Goal: Information Seeking & Learning: Learn about a topic

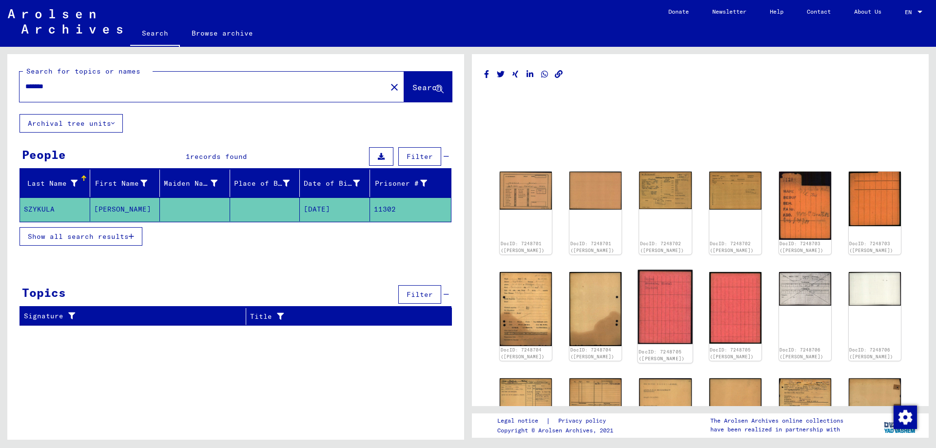
click at [660, 293] on img at bounding box center [665, 307] width 55 height 75
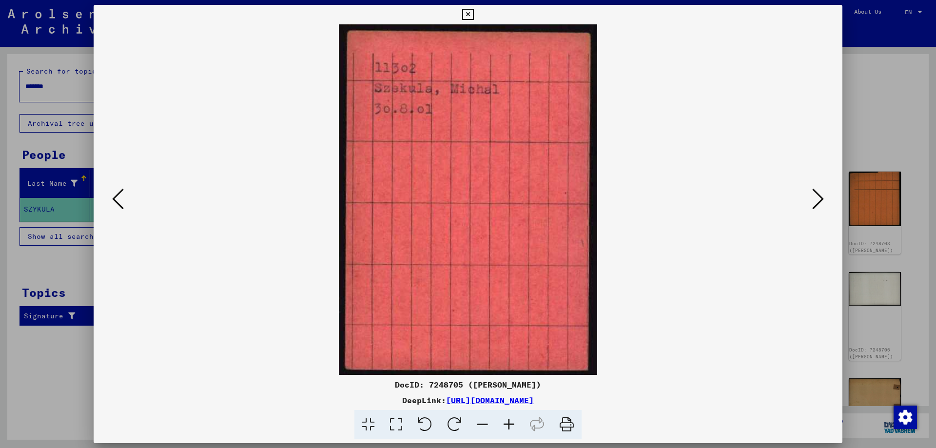
click at [123, 203] on icon at bounding box center [118, 198] width 12 height 23
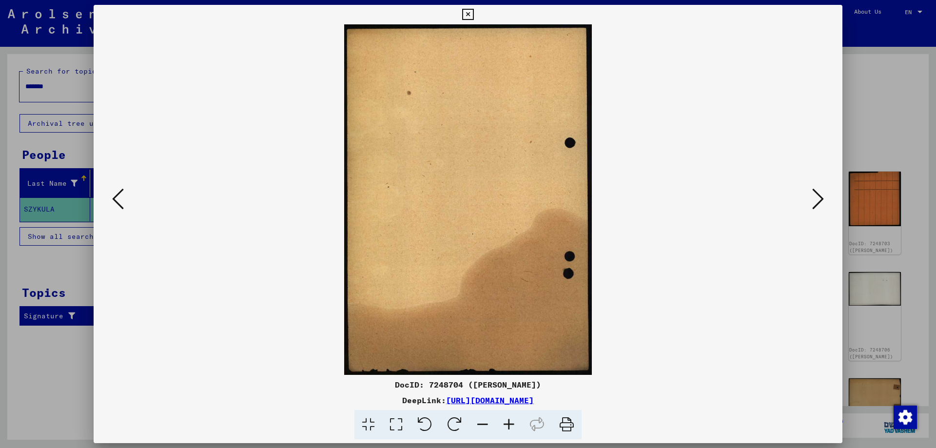
click at [123, 203] on icon at bounding box center [118, 198] width 12 height 23
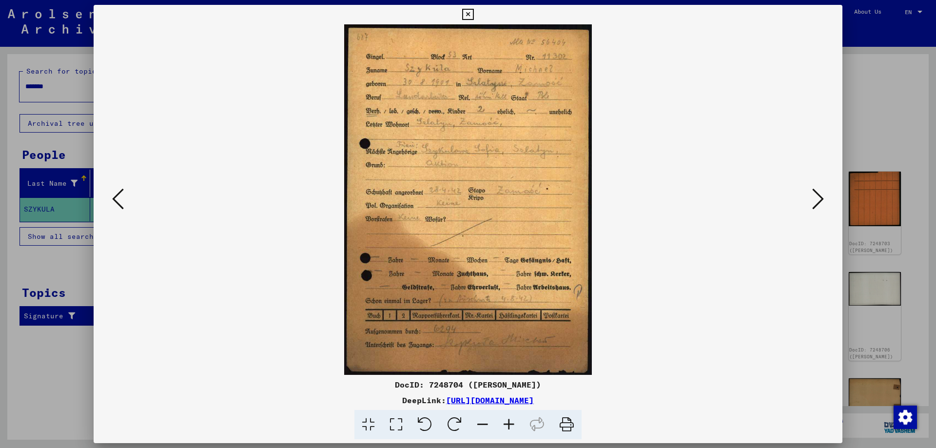
click at [123, 203] on icon at bounding box center [118, 198] width 12 height 23
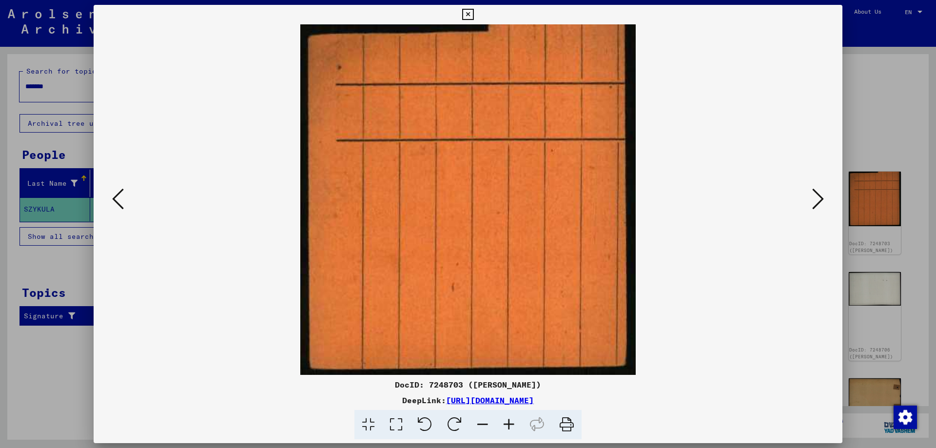
click at [123, 203] on icon at bounding box center [118, 198] width 12 height 23
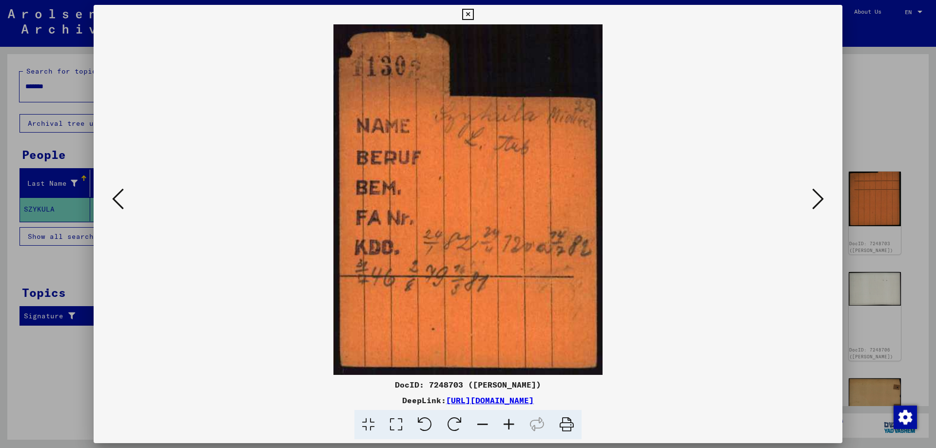
click at [120, 203] on icon at bounding box center [118, 198] width 12 height 23
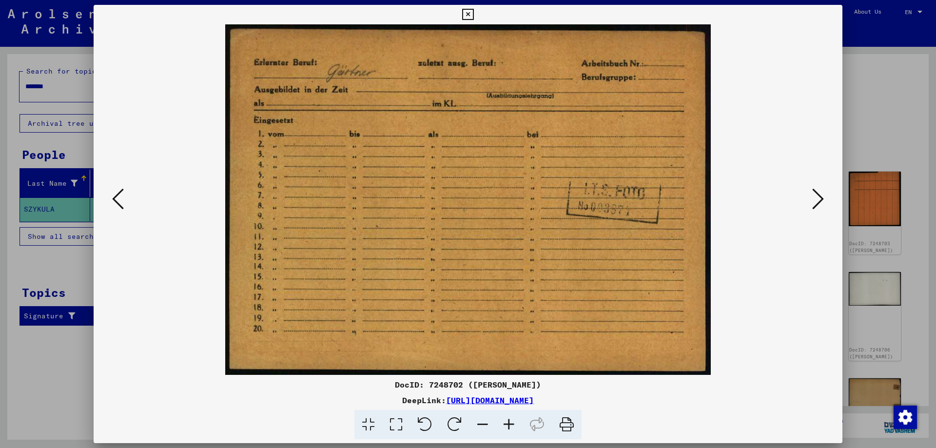
click at [120, 203] on icon at bounding box center [118, 198] width 12 height 23
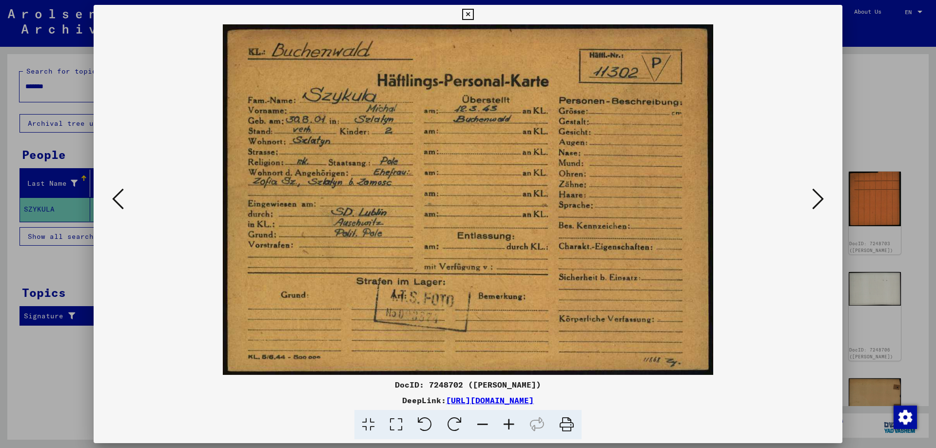
click at [131, 195] on img at bounding box center [468, 199] width 683 height 351
click at [118, 203] on icon at bounding box center [118, 198] width 12 height 23
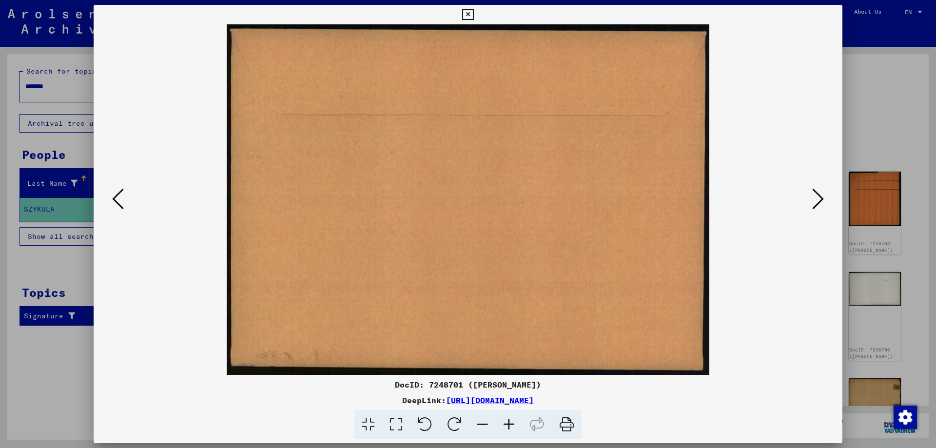
click at [118, 203] on icon at bounding box center [118, 198] width 12 height 23
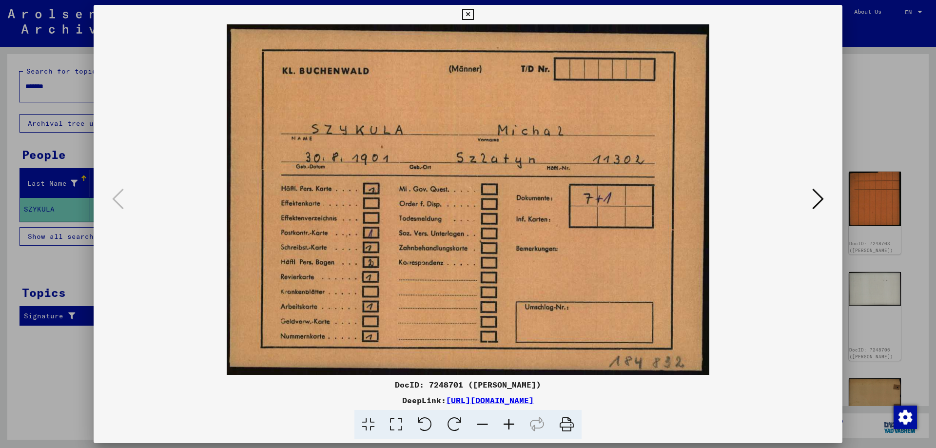
click at [818, 203] on icon at bounding box center [818, 198] width 12 height 23
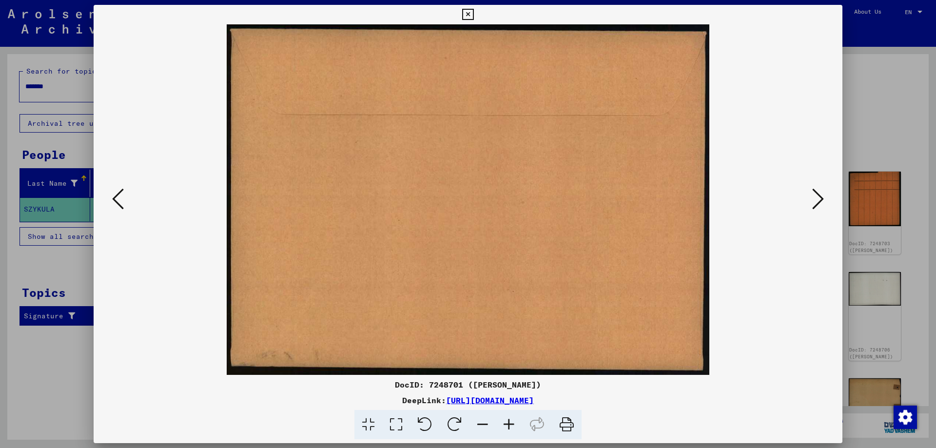
click at [818, 203] on icon at bounding box center [818, 198] width 12 height 23
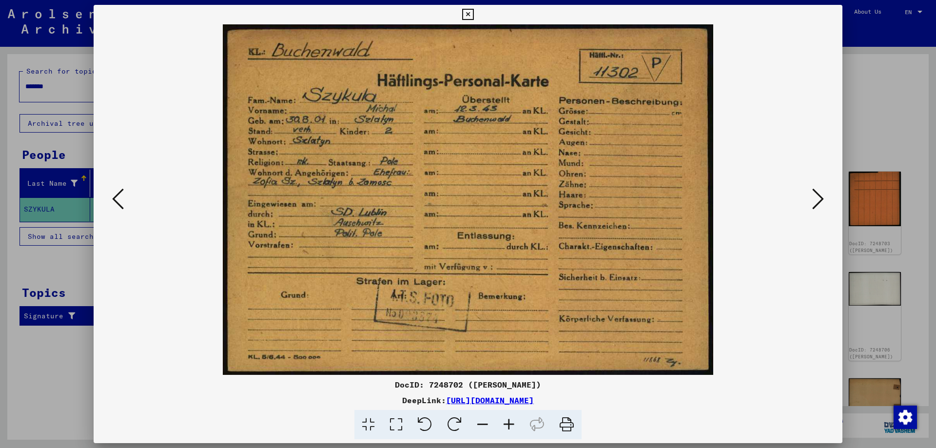
click at [810, 196] on button at bounding box center [818, 200] width 18 height 28
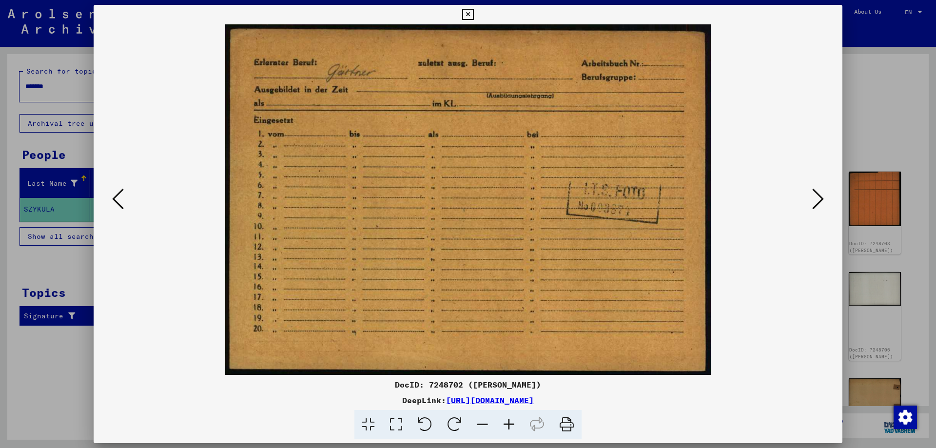
click at [810, 196] on button at bounding box center [818, 200] width 18 height 28
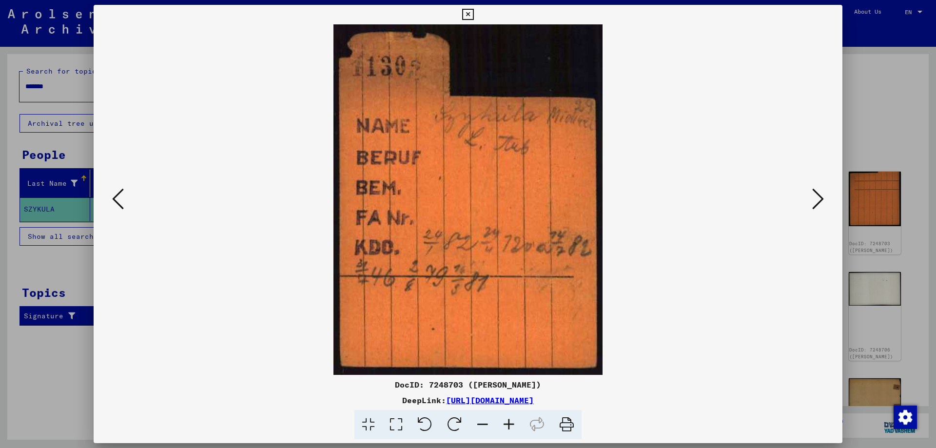
click at [810, 196] on button at bounding box center [818, 200] width 18 height 28
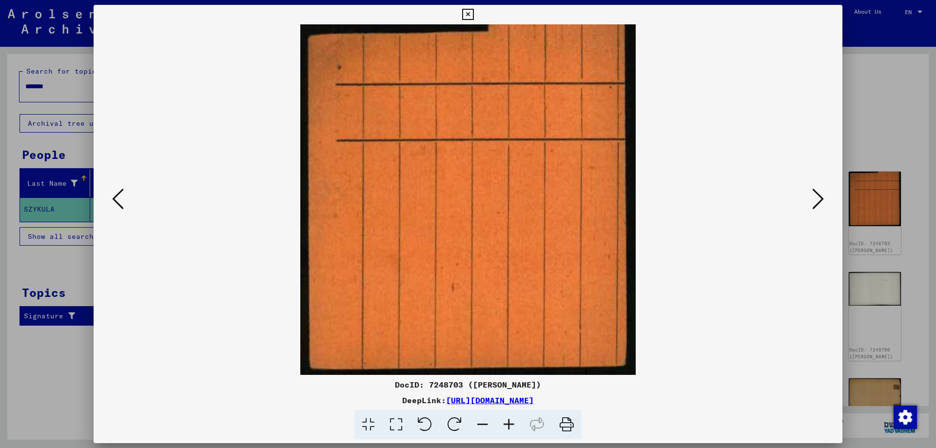
click at [810, 196] on button at bounding box center [818, 200] width 18 height 28
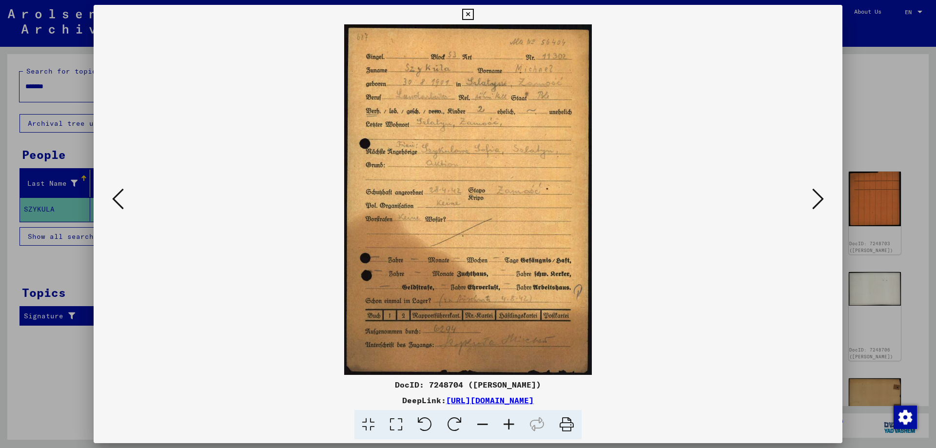
click at [512, 430] on icon at bounding box center [509, 425] width 26 height 30
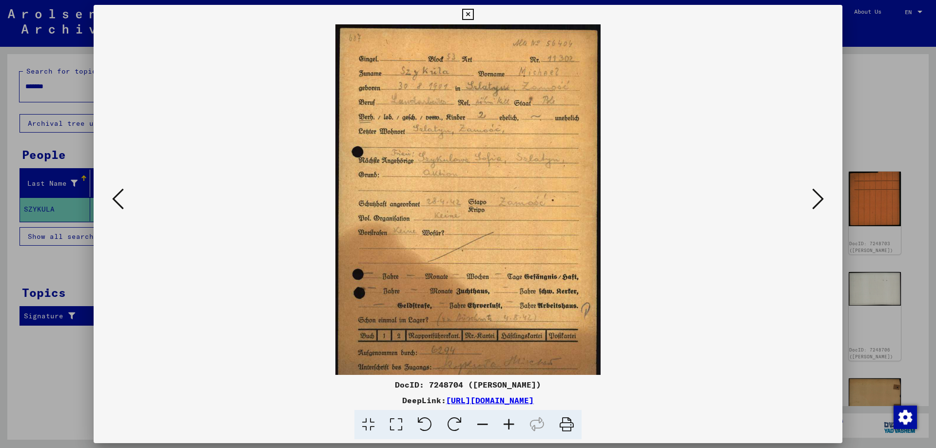
click at [512, 430] on icon at bounding box center [509, 425] width 26 height 30
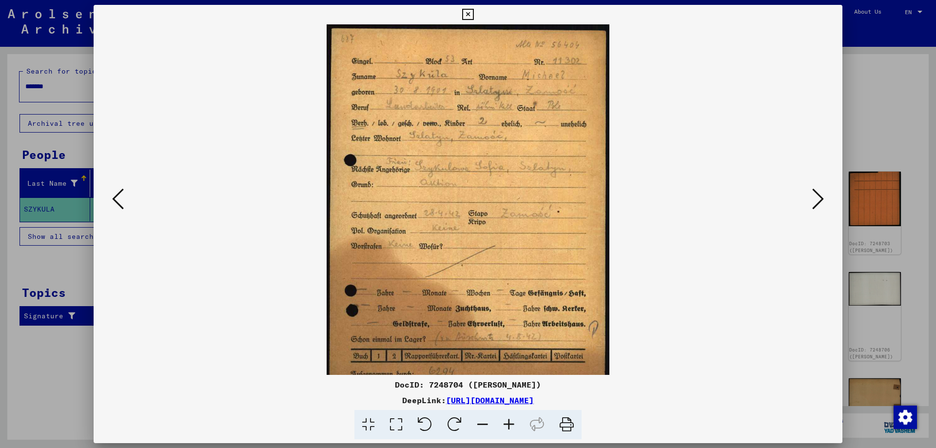
click at [512, 430] on icon at bounding box center [509, 425] width 26 height 30
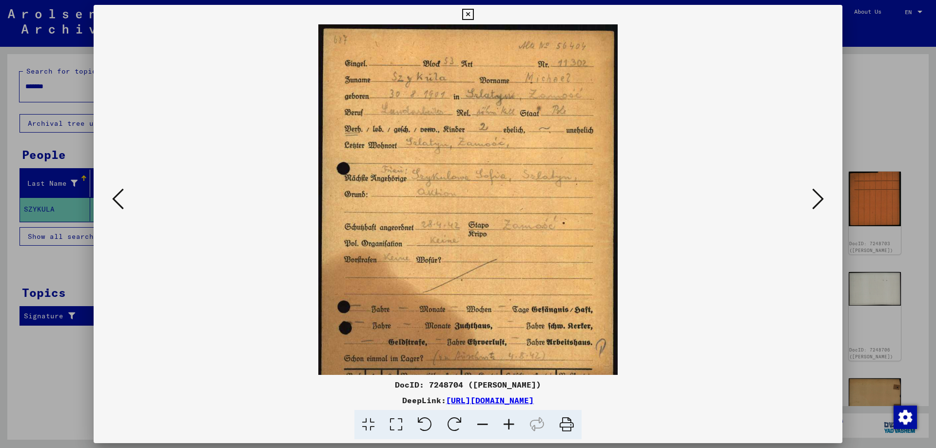
click at [514, 414] on icon at bounding box center [509, 425] width 26 height 30
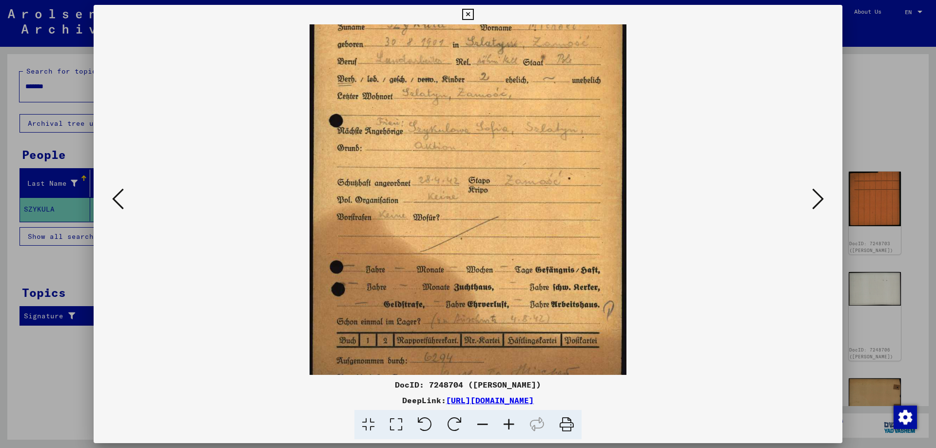
scroll to position [98, 0]
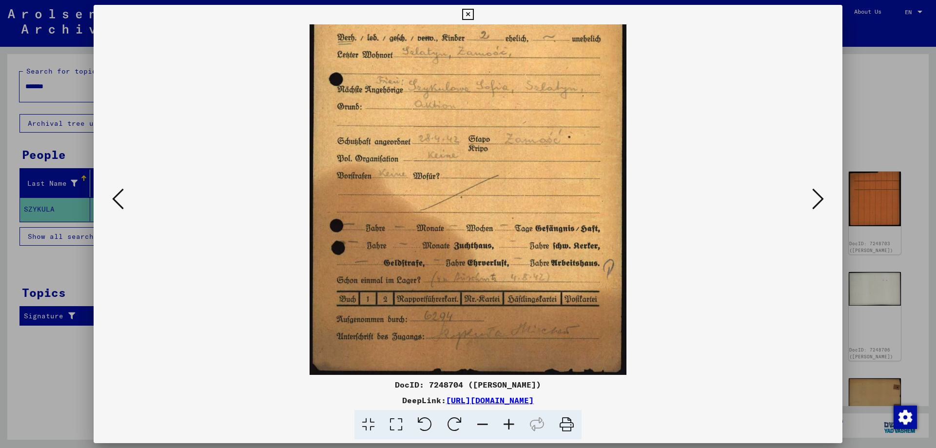
drag, startPoint x: 519, startPoint y: 262, endPoint x: 521, endPoint y: 152, distance: 110.2
click at [521, 152] on img at bounding box center [468, 151] width 317 height 448
click at [505, 423] on icon at bounding box center [509, 425] width 26 height 30
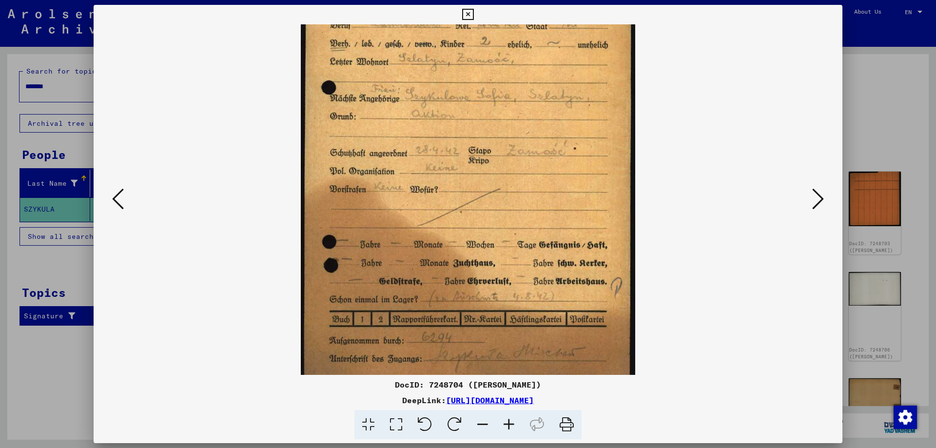
click at [505, 423] on icon at bounding box center [509, 425] width 26 height 30
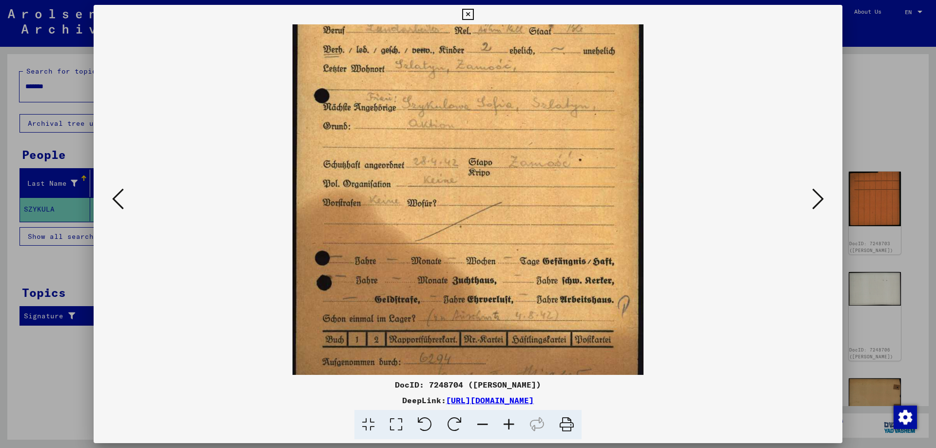
click at [506, 422] on icon at bounding box center [509, 425] width 26 height 30
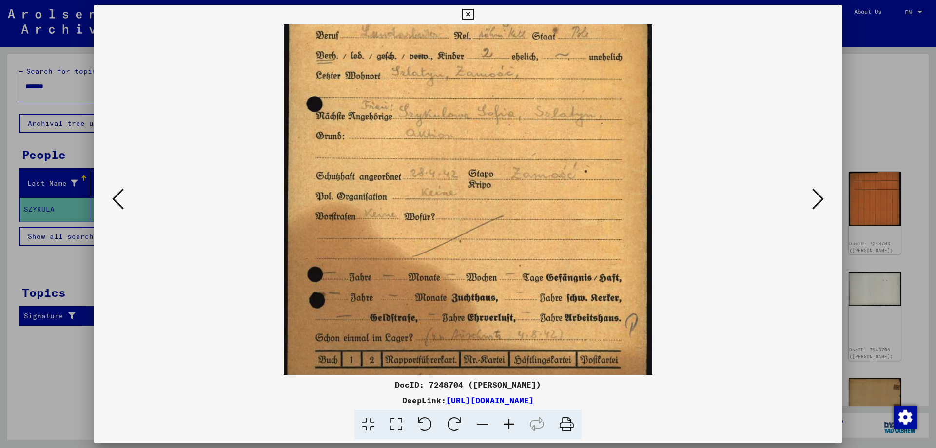
click at [506, 422] on icon at bounding box center [509, 425] width 26 height 30
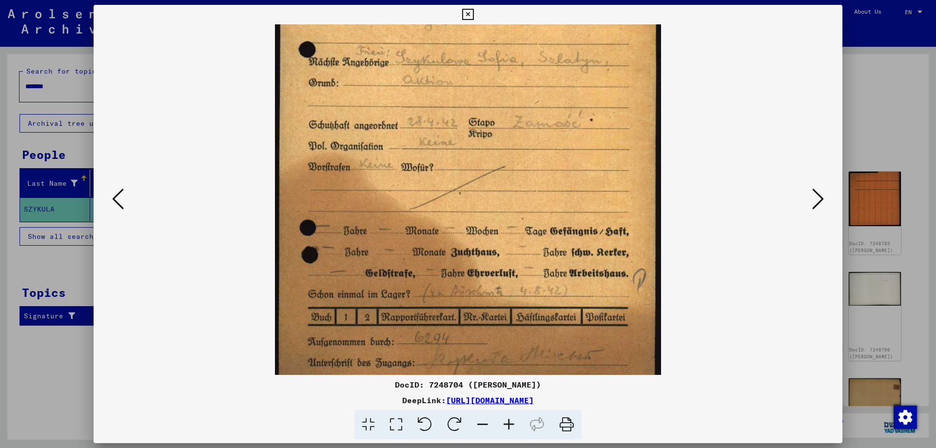
scroll to position [195, 0]
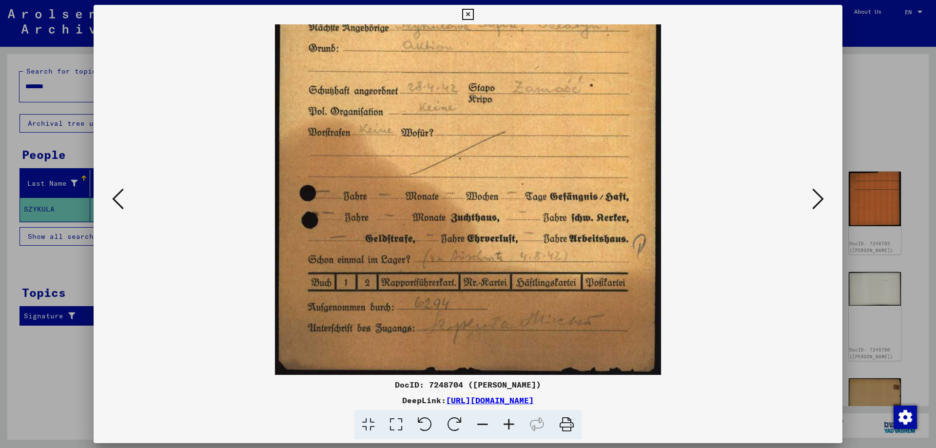
drag, startPoint x: 542, startPoint y: 323, endPoint x: 516, endPoint y: 156, distance: 169.2
click at [516, 157] on img at bounding box center [468, 102] width 386 height 546
click at [507, 422] on icon at bounding box center [509, 425] width 26 height 30
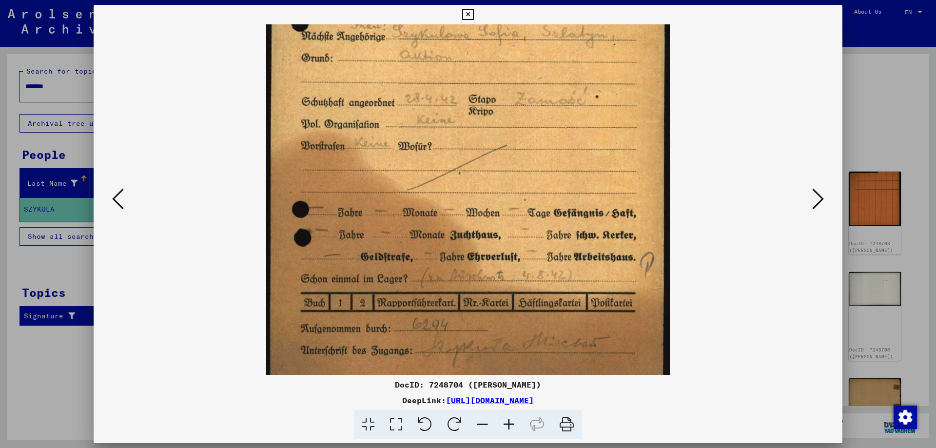
scroll to position [219, 0]
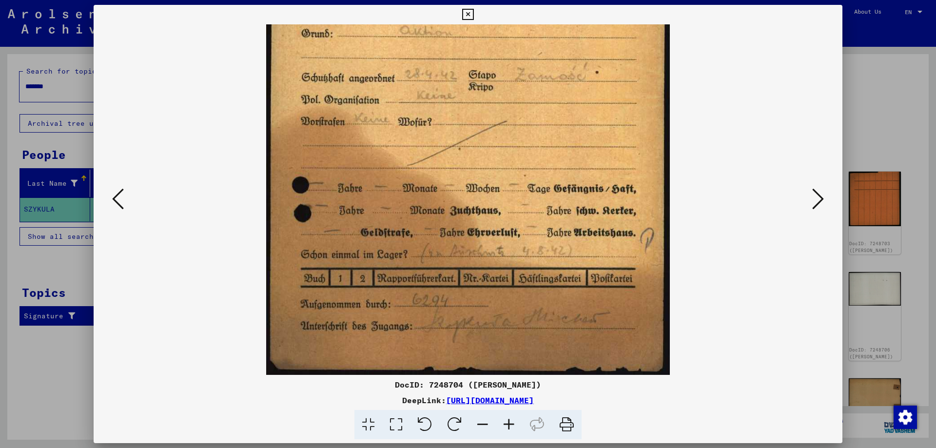
drag, startPoint x: 551, startPoint y: 326, endPoint x: 556, endPoint y: 258, distance: 67.9
click at [556, 258] on img at bounding box center [467, 90] width 403 height 570
click at [121, 195] on icon at bounding box center [118, 198] width 12 height 23
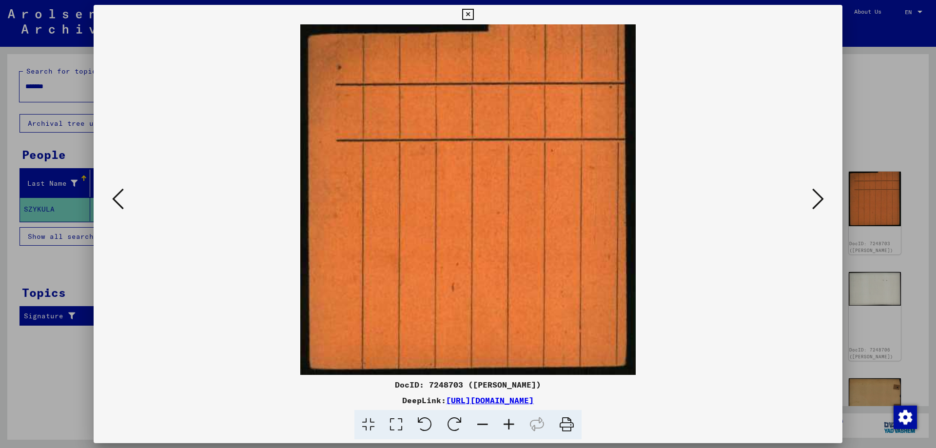
click at [124, 198] on button at bounding box center [118, 200] width 18 height 28
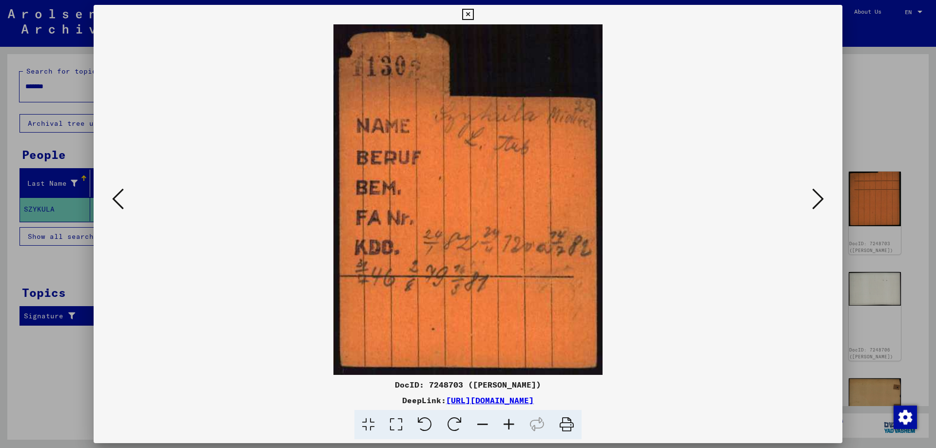
click at [124, 198] on button at bounding box center [118, 200] width 18 height 28
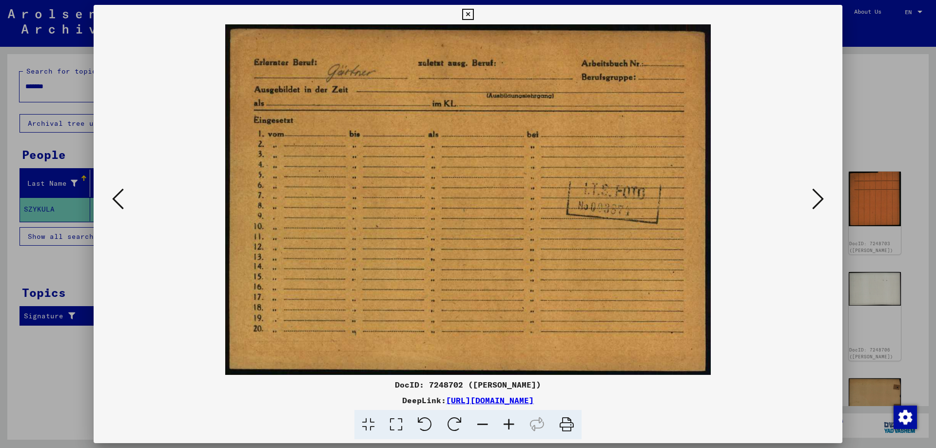
click at [124, 198] on button at bounding box center [118, 200] width 18 height 28
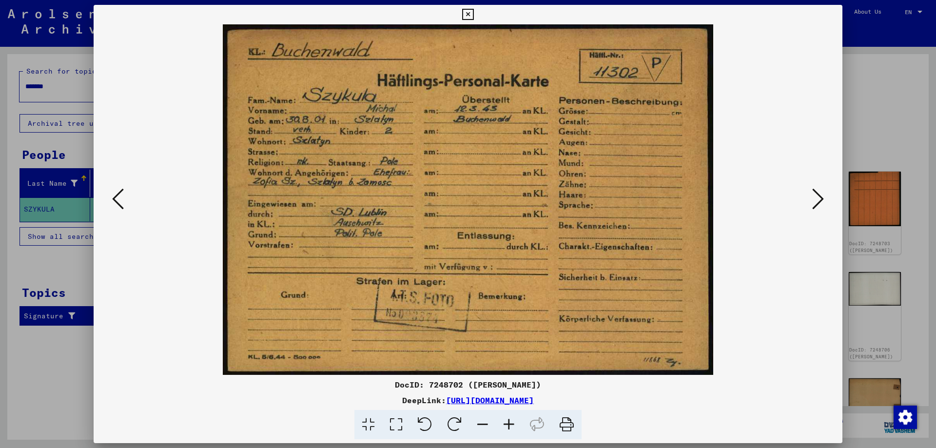
click at [823, 207] on icon at bounding box center [818, 198] width 12 height 23
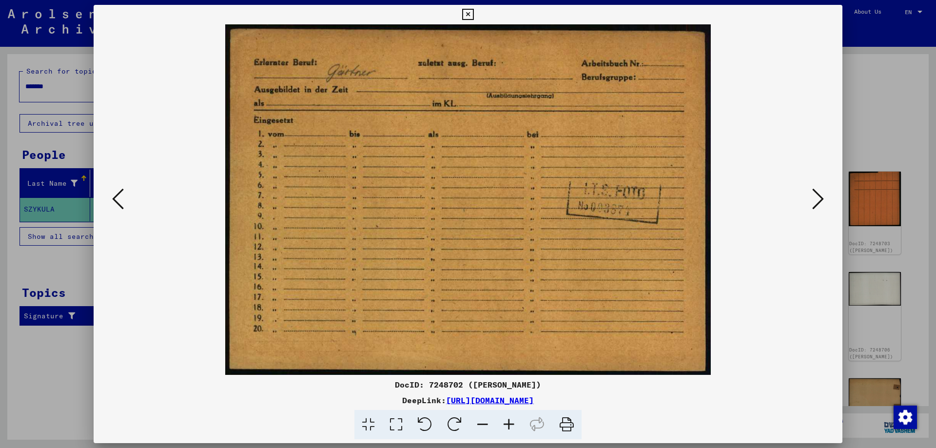
click at [823, 207] on icon at bounding box center [818, 198] width 12 height 23
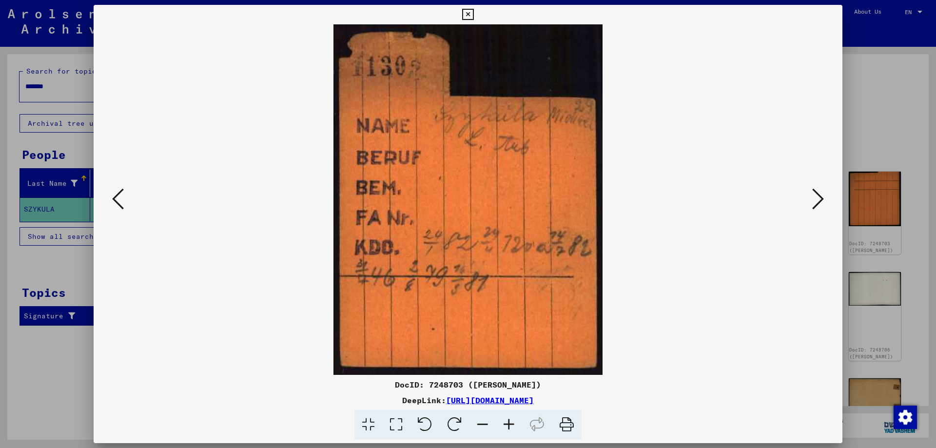
click at [823, 207] on icon at bounding box center [818, 198] width 12 height 23
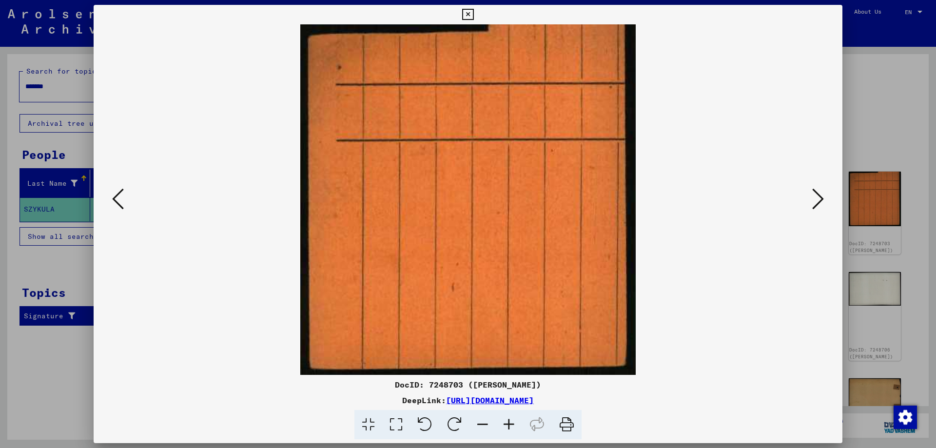
click at [121, 190] on icon at bounding box center [118, 198] width 12 height 23
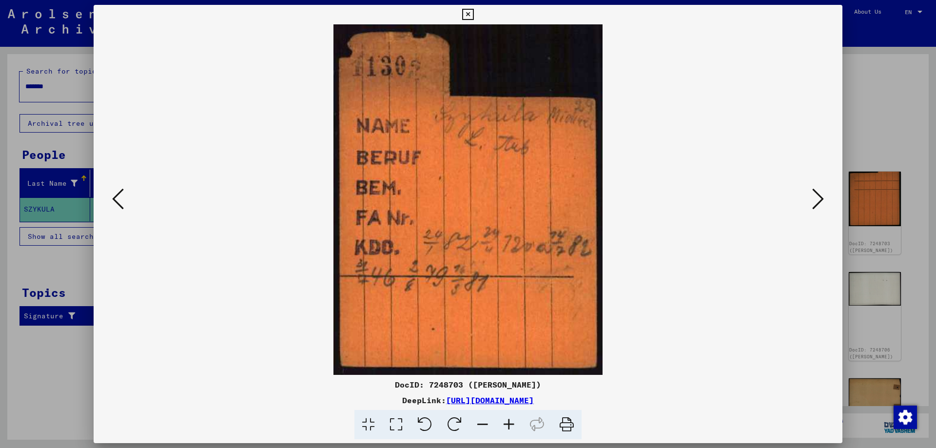
click at [815, 210] on icon at bounding box center [818, 198] width 12 height 23
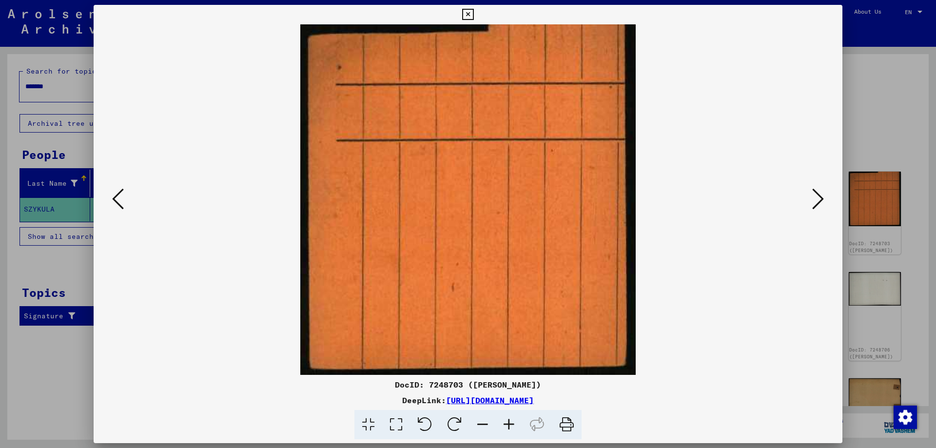
click at [815, 210] on icon at bounding box center [818, 198] width 12 height 23
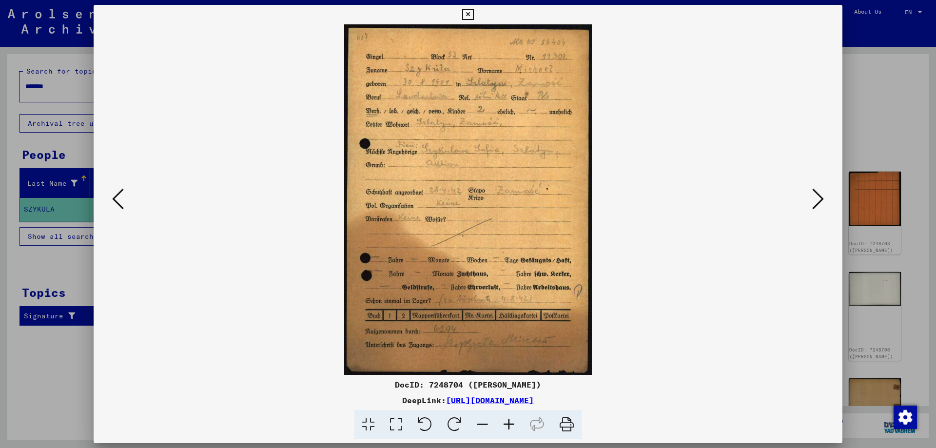
click at [815, 209] on icon at bounding box center [818, 198] width 12 height 23
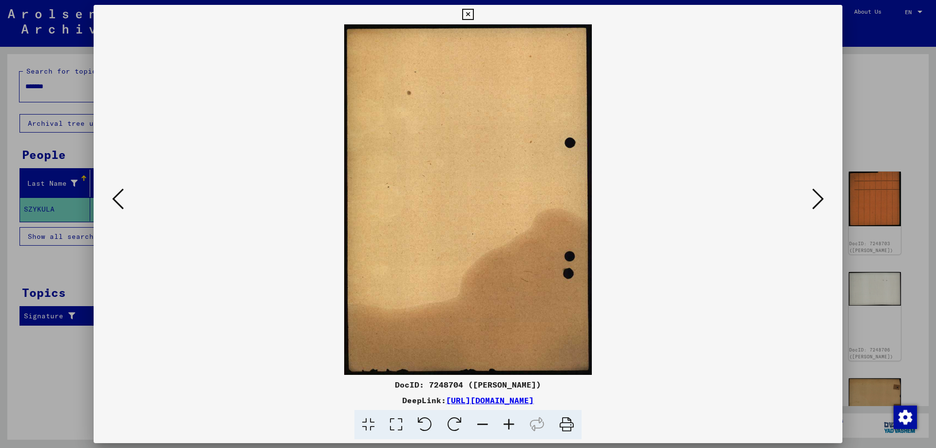
click at [815, 209] on icon at bounding box center [818, 198] width 12 height 23
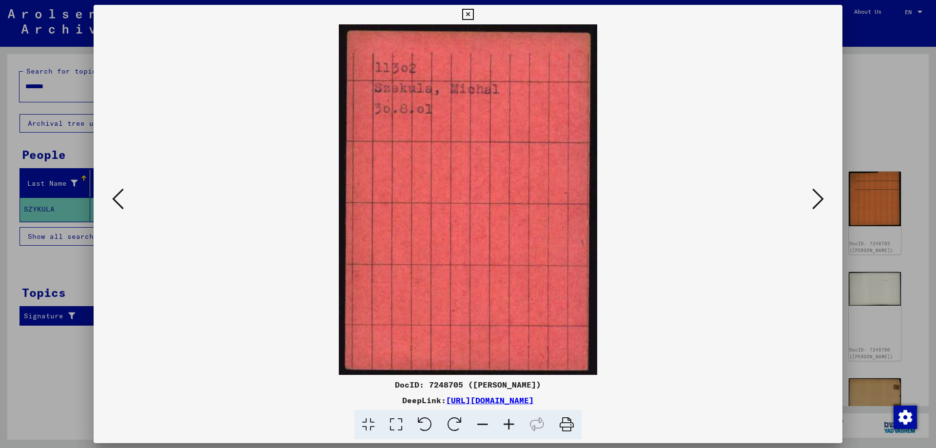
click at [815, 209] on icon at bounding box center [818, 198] width 12 height 23
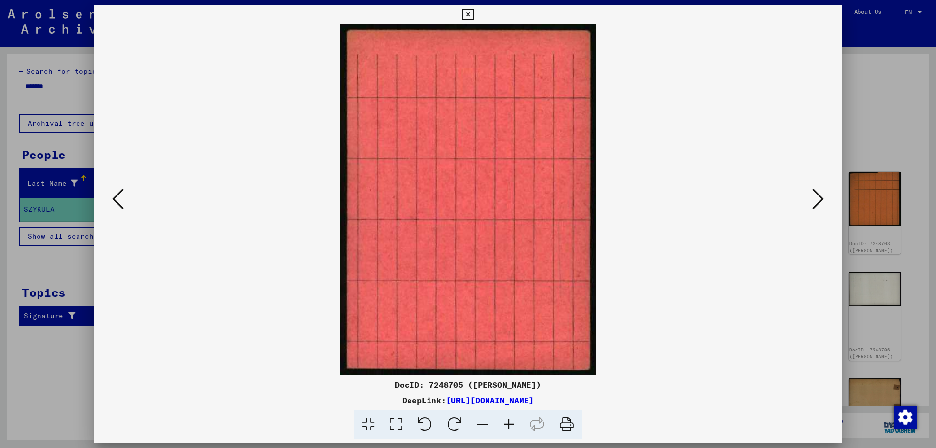
click at [815, 209] on icon at bounding box center [818, 198] width 12 height 23
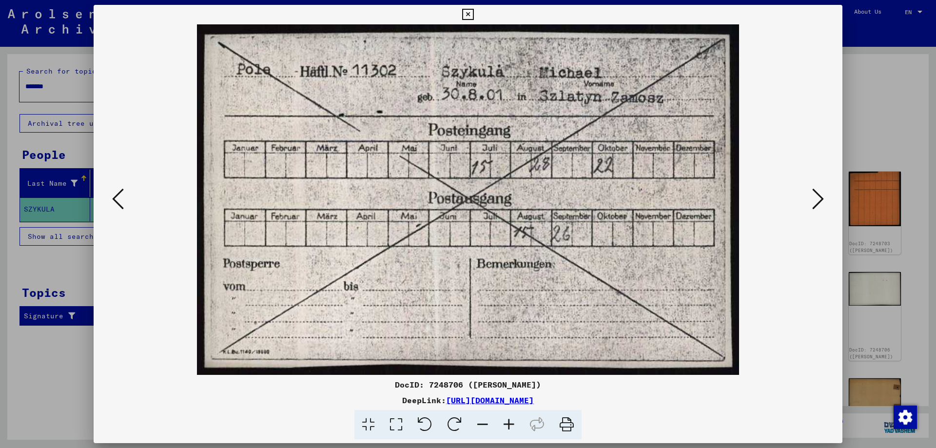
click at [799, 195] on viewer-one-image at bounding box center [468, 199] width 683 height 351
click at [813, 202] on icon at bounding box center [818, 198] width 12 height 23
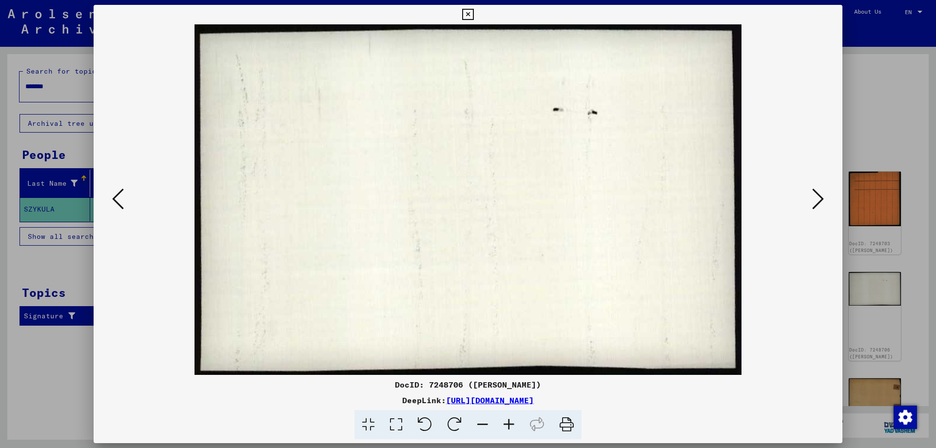
click at [817, 201] on icon at bounding box center [818, 198] width 12 height 23
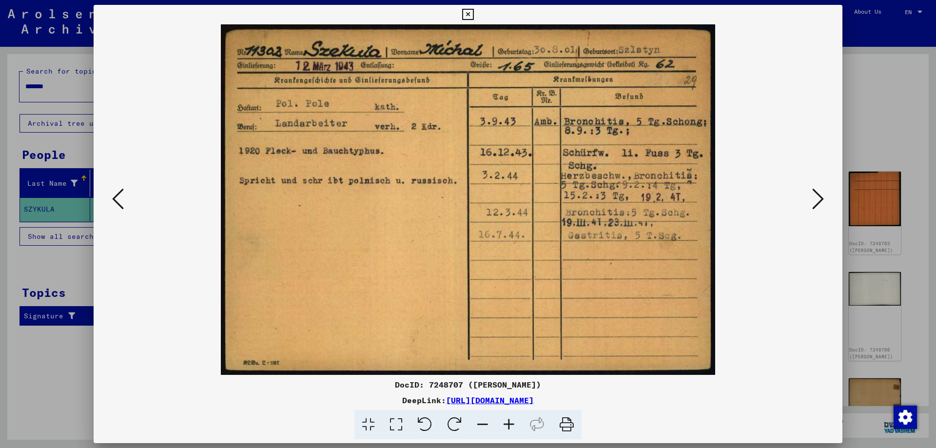
click at [812, 201] on icon at bounding box center [818, 198] width 12 height 23
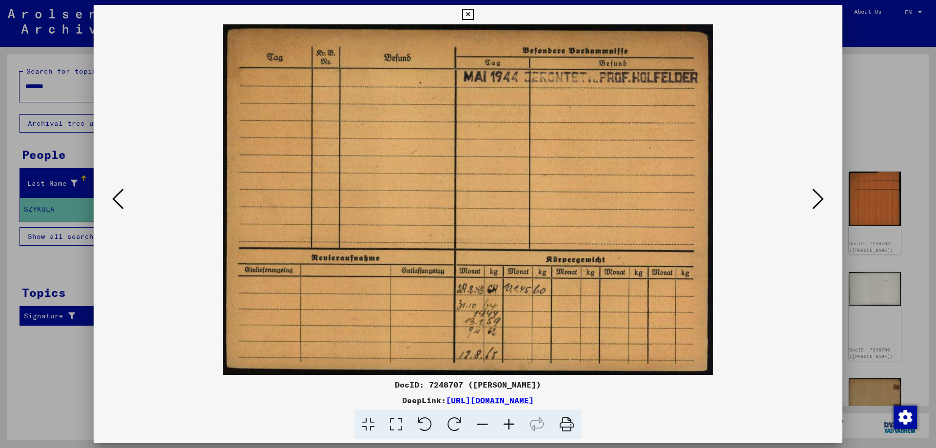
click at [812, 201] on icon at bounding box center [818, 198] width 12 height 23
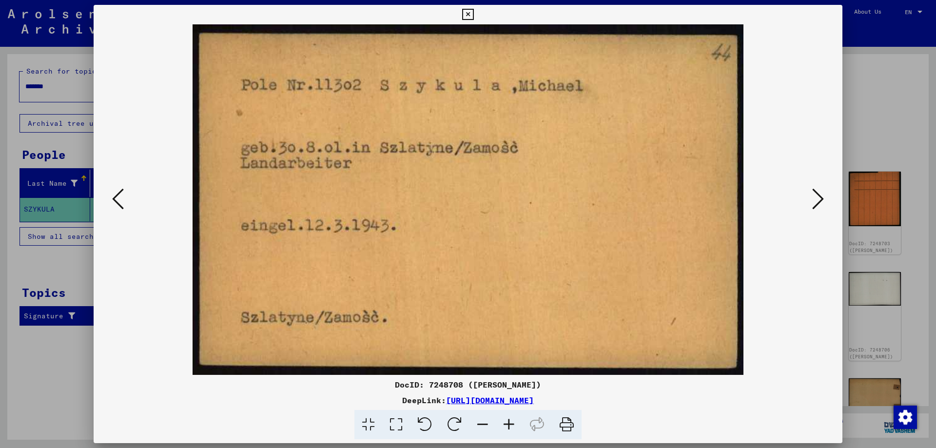
click at [811, 196] on button at bounding box center [818, 200] width 18 height 28
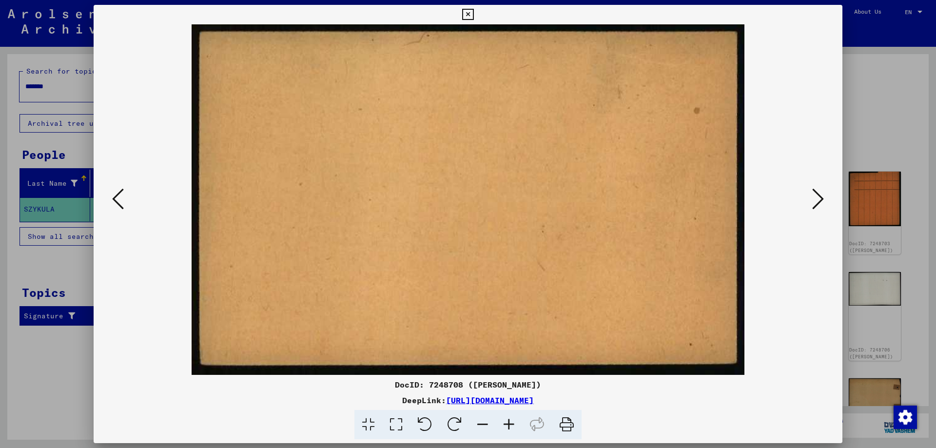
click at [811, 196] on button at bounding box center [818, 200] width 18 height 28
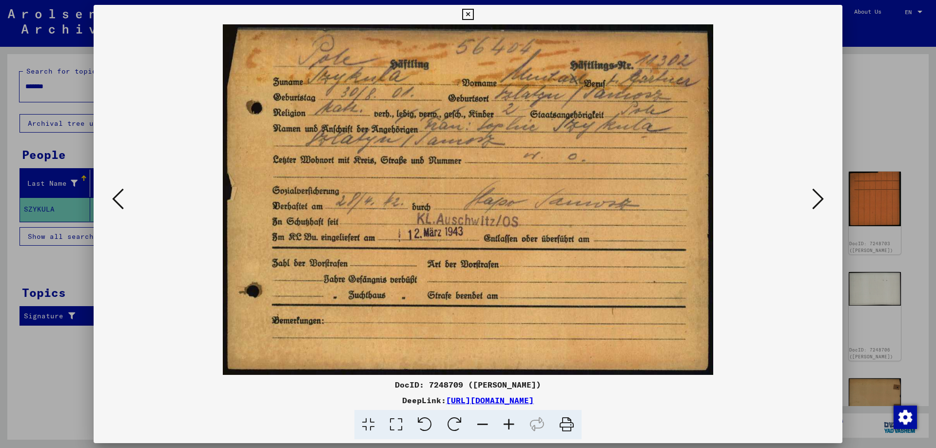
click at [811, 196] on button at bounding box center [818, 200] width 18 height 28
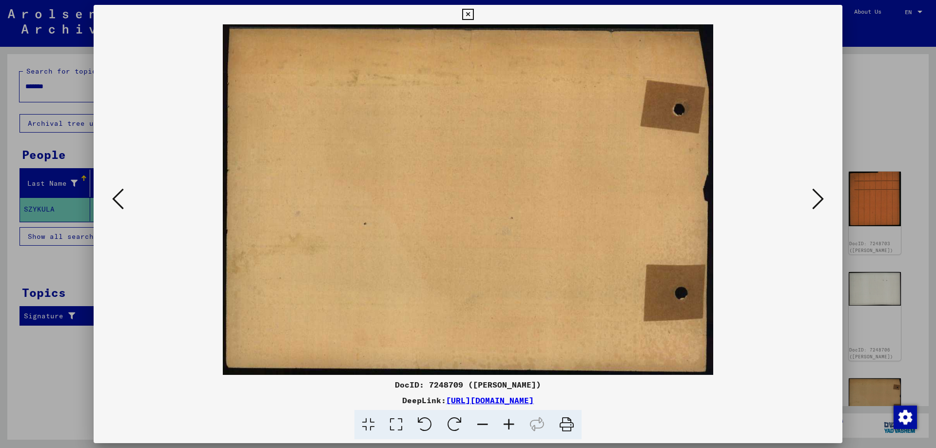
click at [130, 198] on viewer-one-image at bounding box center [468, 199] width 683 height 351
click at [123, 201] on button at bounding box center [118, 200] width 18 height 28
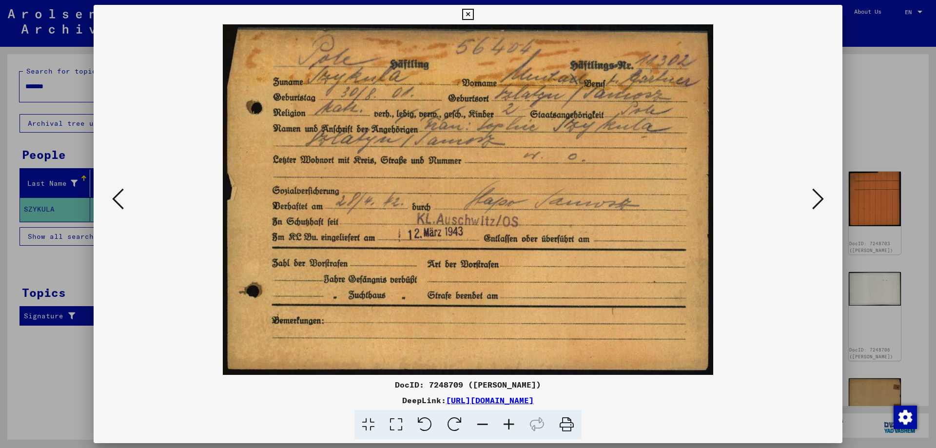
click at [120, 202] on icon at bounding box center [118, 198] width 12 height 23
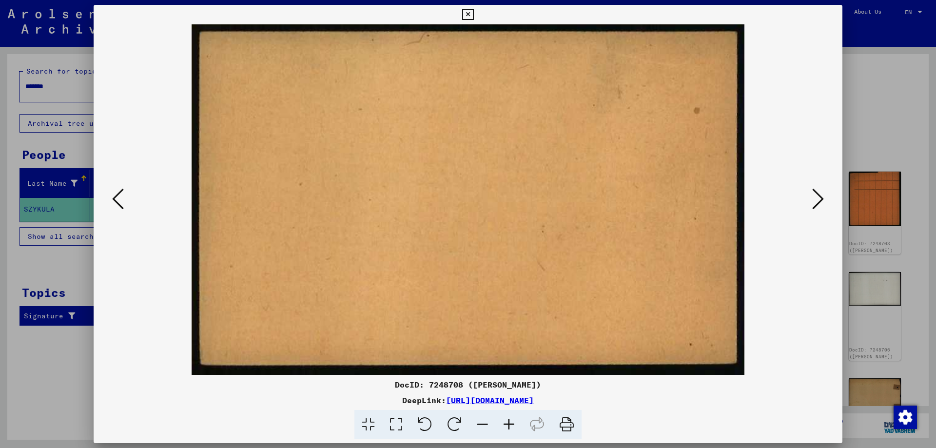
click at [120, 202] on icon at bounding box center [118, 198] width 12 height 23
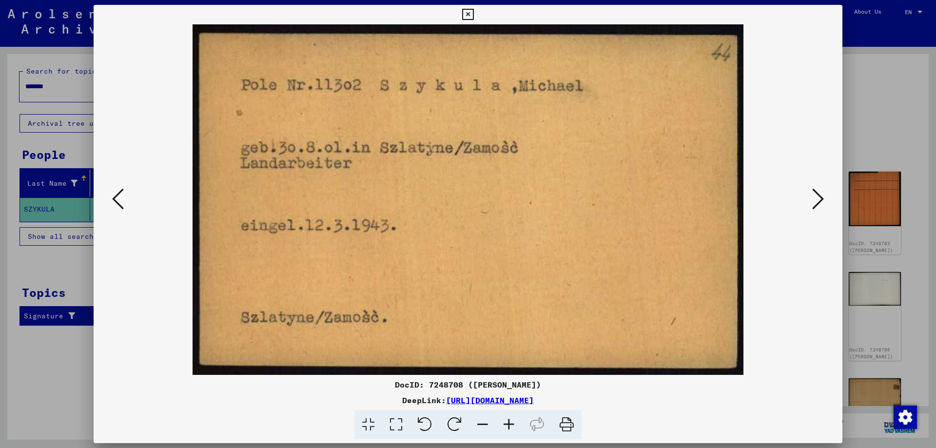
click at [120, 202] on icon at bounding box center [118, 198] width 12 height 23
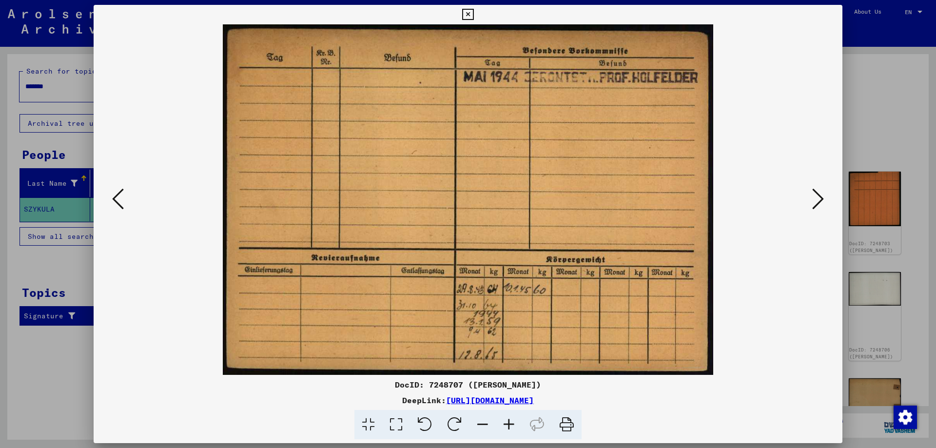
click at [120, 202] on icon at bounding box center [118, 198] width 12 height 23
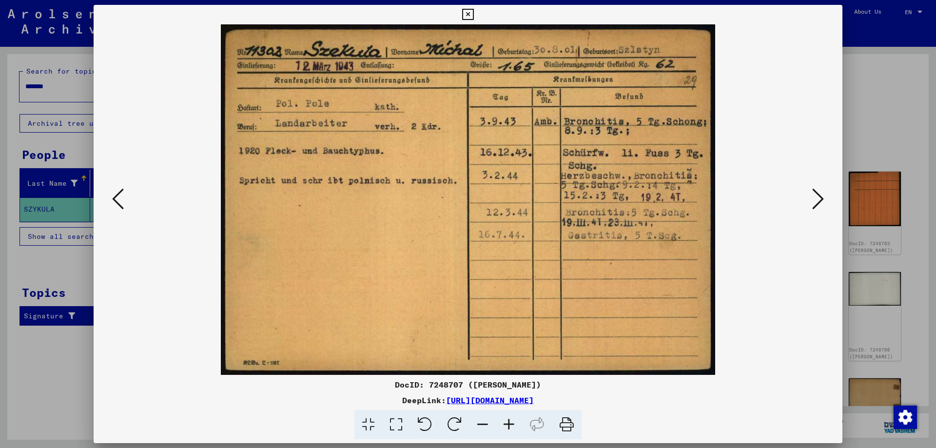
click at [870, 140] on div at bounding box center [468, 224] width 936 height 448
